Goal: Find specific page/section: Find specific page/section

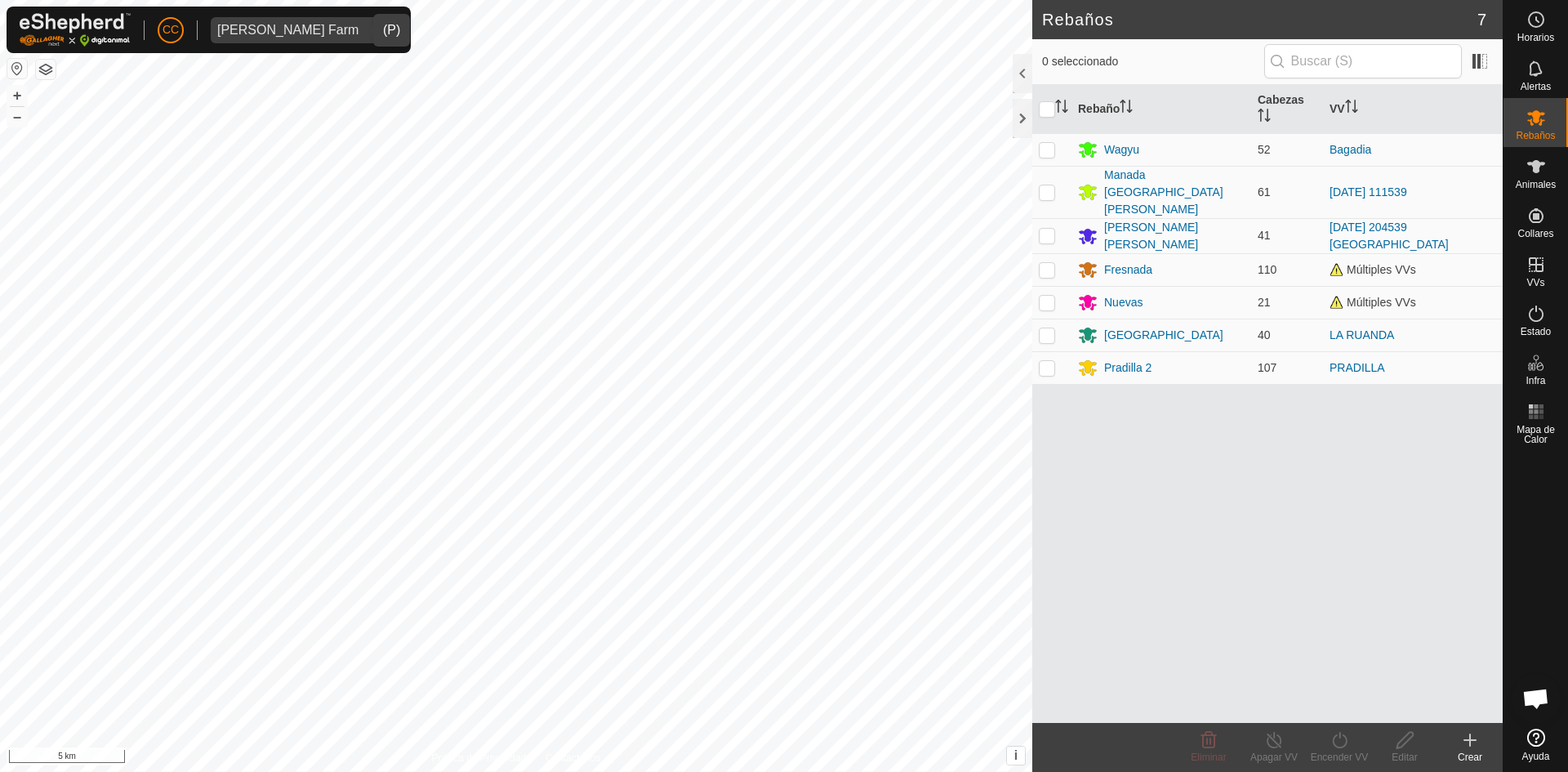
click at [256, 25] on div "[PERSON_NAME] Farm" at bounding box center [288, 29] width 142 height 13
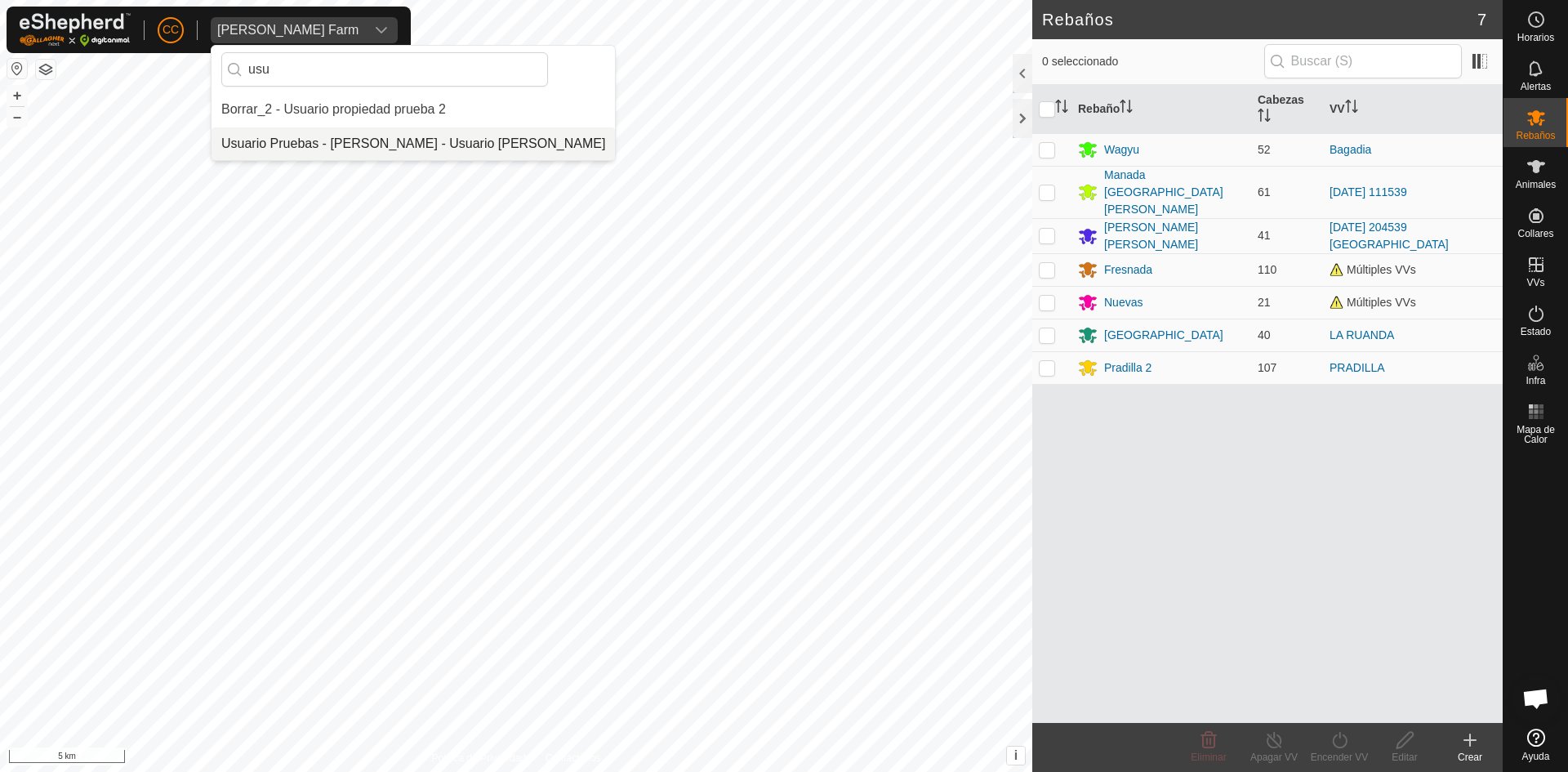
type input "usu"
click at [340, 150] on li "Usuario Pruebas - [PERSON_NAME] - Usuario [PERSON_NAME]" at bounding box center [413, 144] width 403 height 33
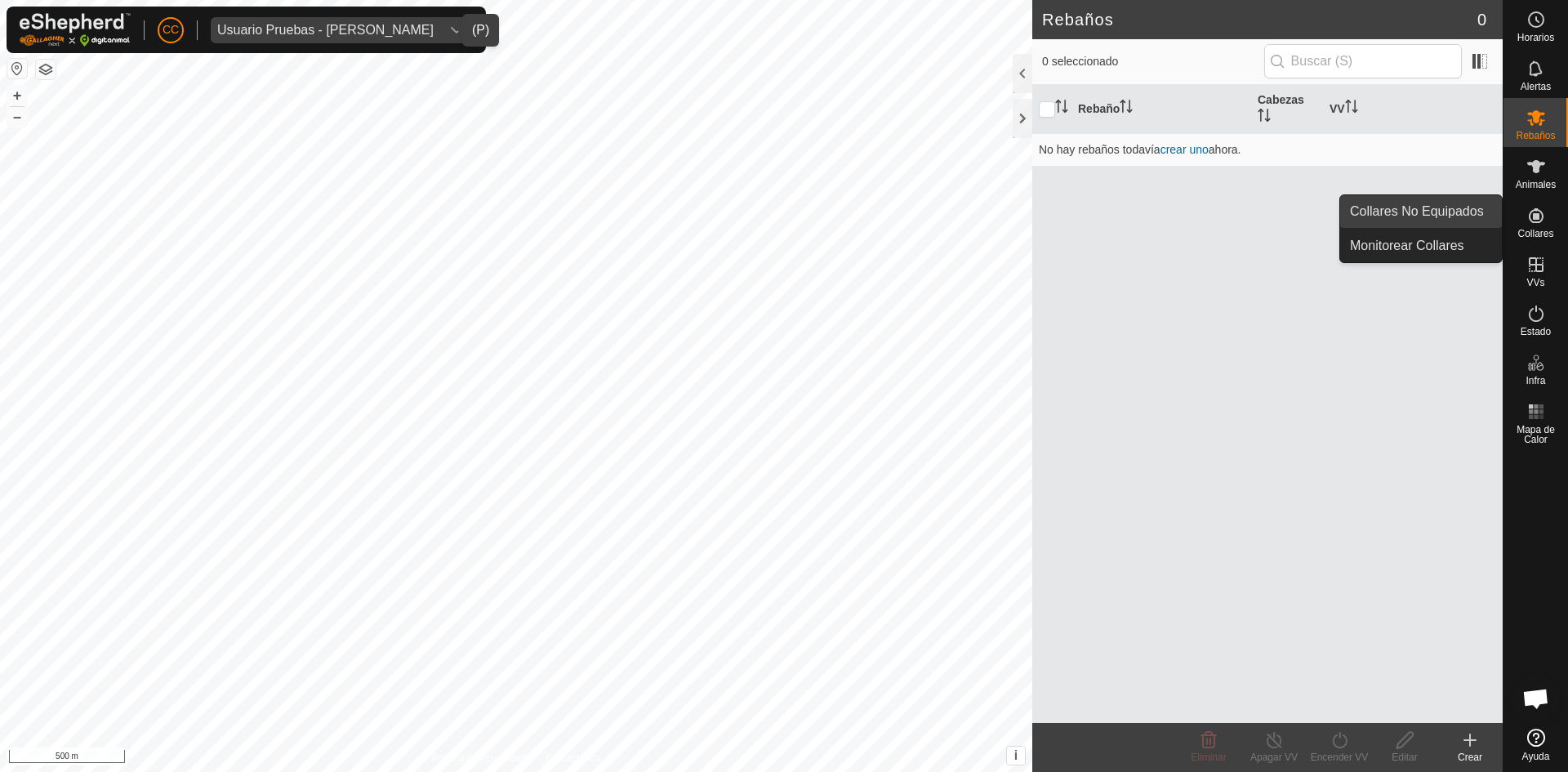
click at [1474, 208] on link "Collares No Equipados" at bounding box center [1421, 211] width 162 height 33
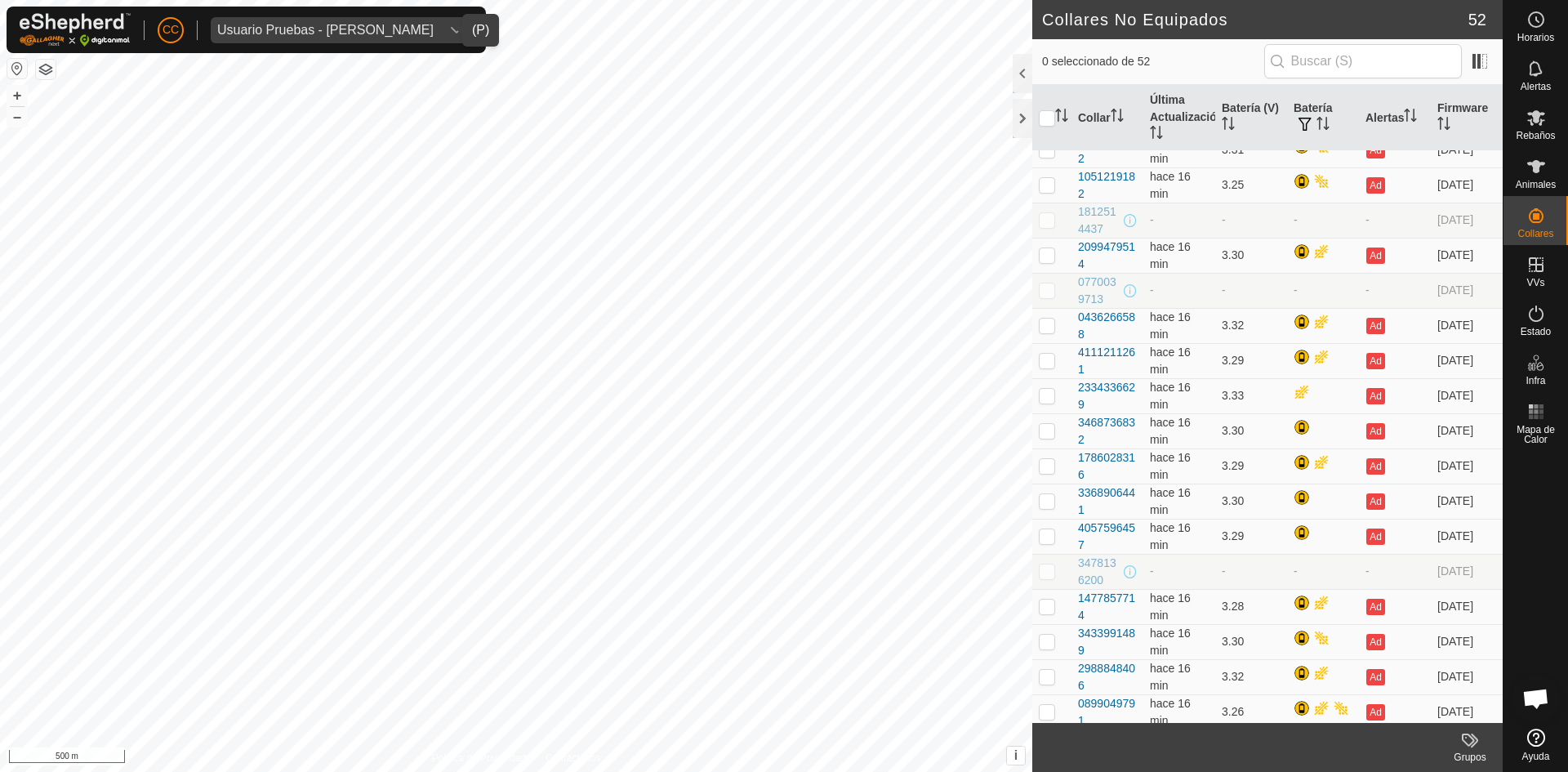
scroll to position [919, 0]
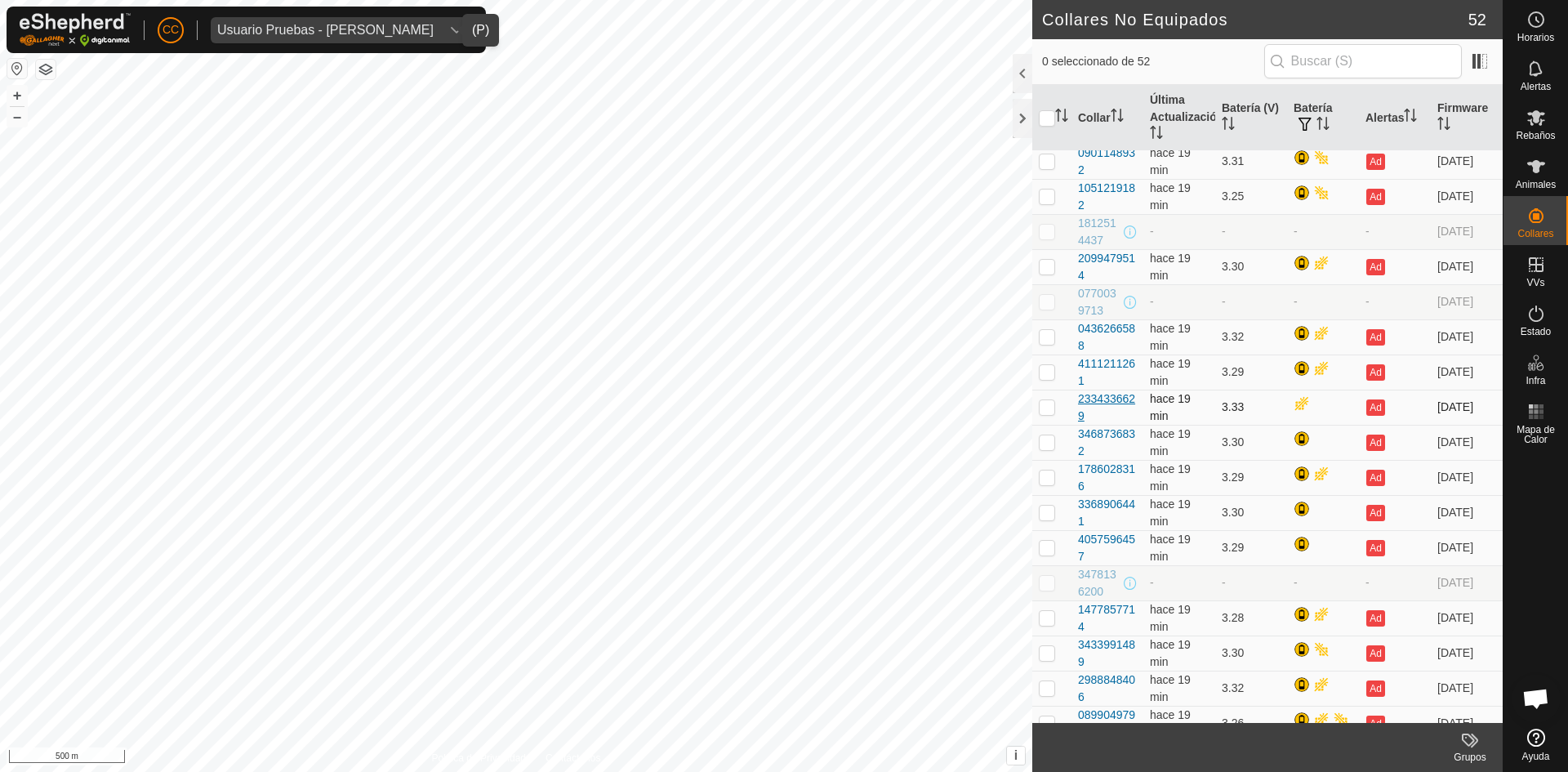
drag, startPoint x: 1110, startPoint y: 458, endPoint x: 1079, endPoint y: 447, distance: 32.9
click at [1079, 425] on div "2334336629" at bounding box center [1107, 407] width 59 height 34
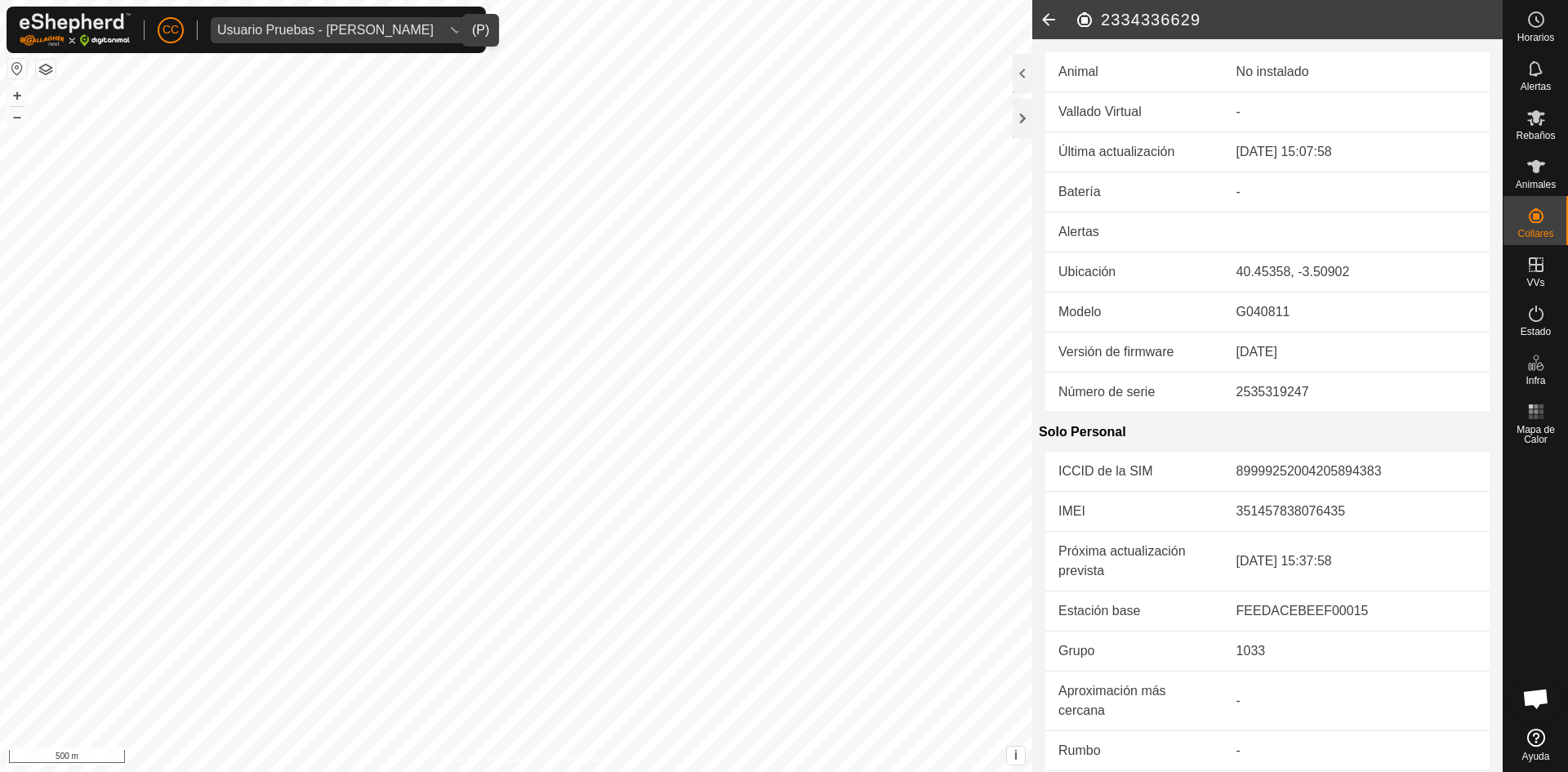
click at [1154, 14] on h2 "2334336629" at bounding box center [1288, 19] width 428 height 19
copy h2 "2334336629"
